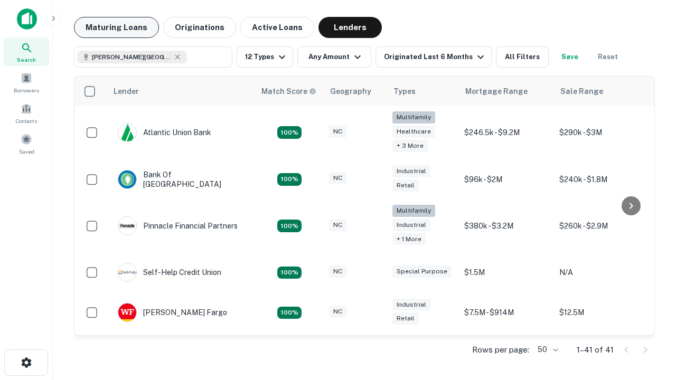
click at [116, 27] on button "Maturing Loans" at bounding box center [116, 27] width 85 height 21
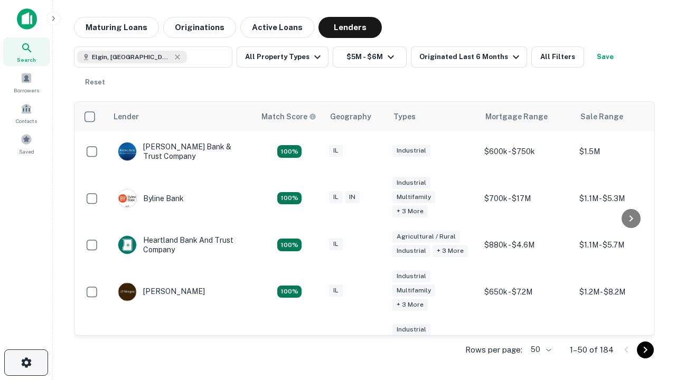
click at [26, 363] on icon "button" at bounding box center [26, 363] width 13 height 13
